Goal: Information Seeking & Learning: Learn about a topic

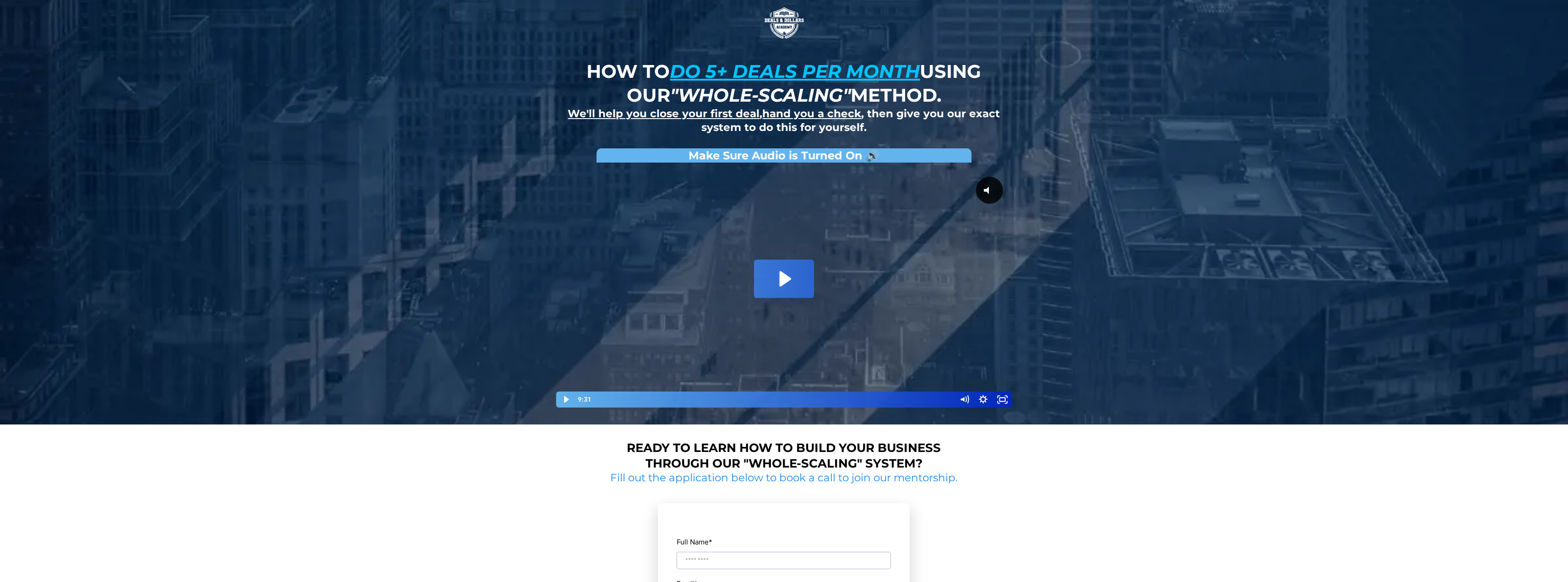
drag, startPoint x: 928, startPoint y: 0, endPoint x: 1131, endPoint y: 110, distance: 230.9
click at [1131, 110] on div "How to do 5+ deals per month using our "whole-scaling" method. We'll help you c…" at bounding box center [784, 212] width 1568 height 424
